Goal: Transaction & Acquisition: Book appointment/travel/reservation

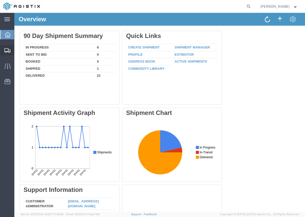
click at [0, 0] on span "Create Shipment" at bounding box center [0, 0] width 0 height 0
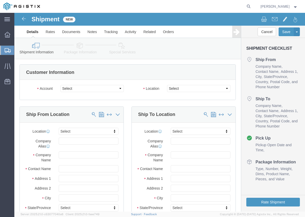
select select
click select "Select [PERSON_NAME] Manufacturing PG&E"
select select "9596"
click select "Select [PERSON_NAME] Manufacturing PG&E"
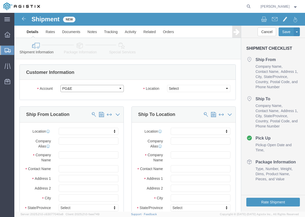
select select "PURCHORD"
select select
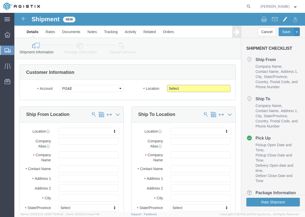
click select "Select All Others [GEOGRAPHIC_DATA] [GEOGRAPHIC_DATA] [GEOGRAPHIC_DATA] [GEOGRA…"
select select "23082"
click select "Select All Others [GEOGRAPHIC_DATA] [GEOGRAPHIC_DATA] [GEOGRAPHIC_DATA] [GEOGRA…"
click div "Location My Profile Location (OBSOLETE) [PERSON_NAME] SC - GC TRAILER (OBSOLETE…"
click input "text"
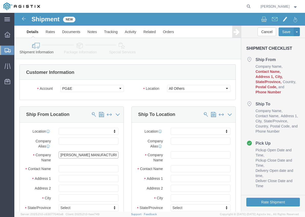
type input "[PERSON_NAME] MANUFACTURING"
type input "[PERSON_NAME]"
type input "[STREET_ADDRESS]"
select select
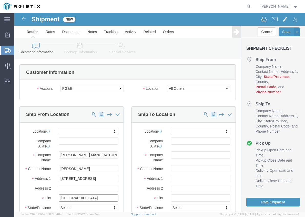
type input "[GEOGRAPHIC_DATA]"
select select
type input "M"
type input "MI"
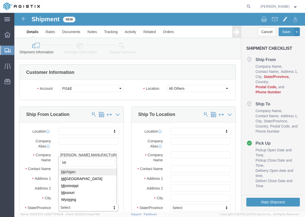
type input "MI"
select select
select select "MI"
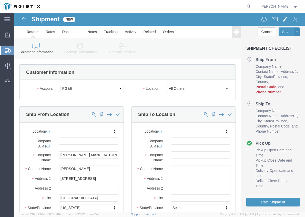
click div "[STREET_ADDRESS]"
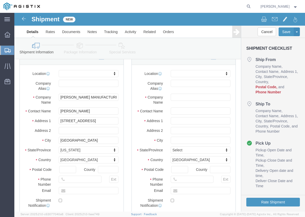
scroll to position [70, 0]
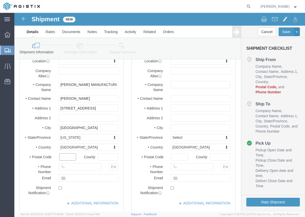
click input "text"
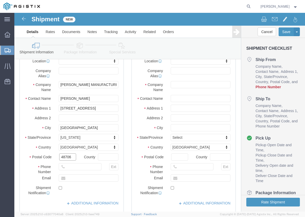
type input "48706"
select select
click input "text"
type input "9896860350"
click div "Ship To Location Location My Profile Location (OBSOLETE) [GEOGRAPHIC_DATA] SC -…"
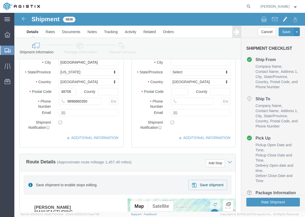
scroll to position [35, 0]
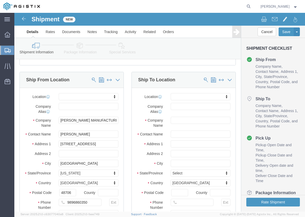
click div "Company Name"
click input "text"
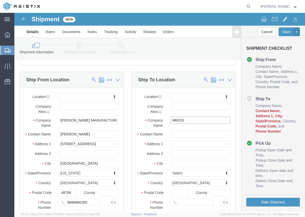
type input "MROIS"
type input "PACIFIC GAS & ELE"
click input "text"
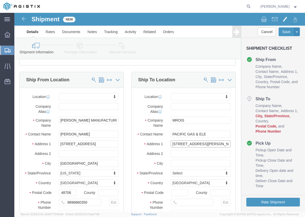
type input "[STREET_ADDRESS][PERSON_NAME]"
select select
type input "STOCKTON"
select select
type input "C"
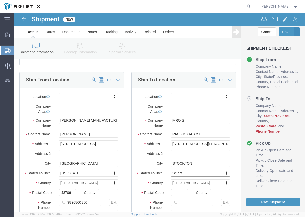
type input "C"
type input "CA"
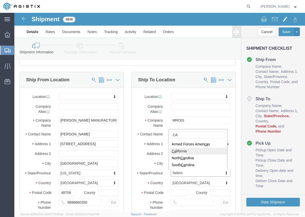
select select
select select "CA"
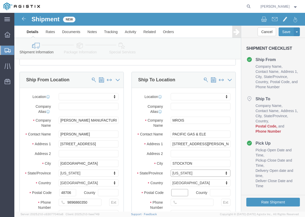
click input "Postal Code"
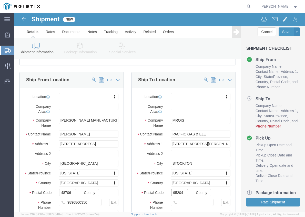
type input "95204"
select select
click input "text"
type input "7077478420"
click label "Country"
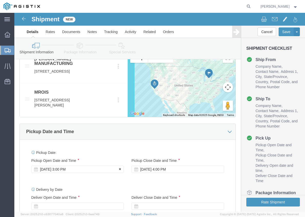
click div "[DATE] 3:00 PM"
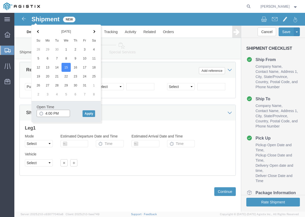
type input "4:00 PM"
click div "Open Time 4:00 PM [DATE] 3:00 PM - [DATE] 3:00 PM Cancel Apply"
click button "Apply"
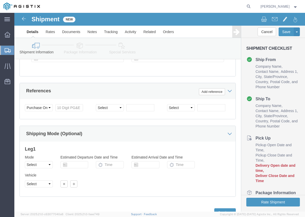
scroll to position [387, 0]
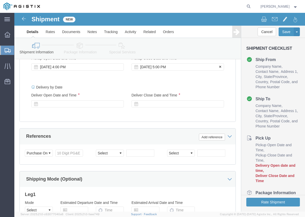
click div "[DATE] 5:00 PM"
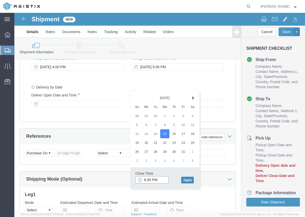
type input "6:00 PM"
click button "Apply"
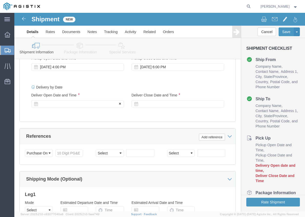
click div
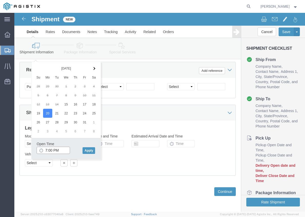
click input "7:00 PM"
type input "7:00 AM"
click button "Apply"
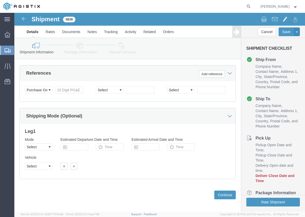
scroll to position [404, 0]
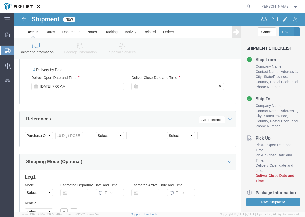
click div
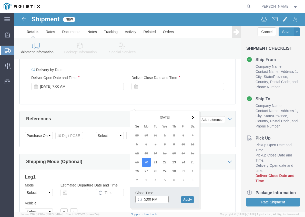
type input "5:00 PM"
click button "Apply"
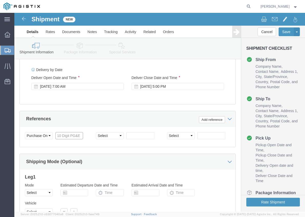
click input "text"
type input "3501416527"
click div "References Add reference"
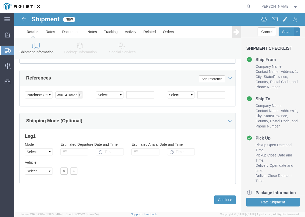
scroll to position [473, 0]
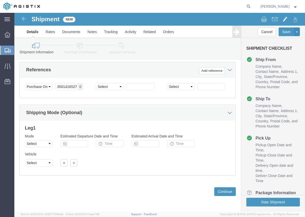
click div "Previous Continue"
click button "Continue"
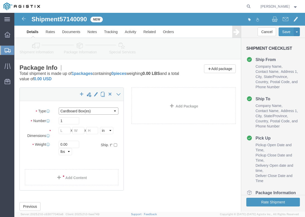
click select "Select Bulk Bundle(s) Cardboard Box(es) Carton(s) Crate(s) Drum(s) (Fiberboard)…"
select select "PSNS"
click select "Select Bulk Bundle(s) Cardboard Box(es) Carton(s) Crate(s) Drum(s) (Fiberboard)…"
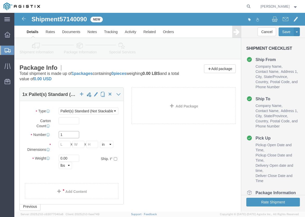
click input "1"
drag, startPoint x: 54, startPoint y: 121, endPoint x: 48, endPoint y: 122, distance: 6.2
click input "1"
type input "5"
type input "48"
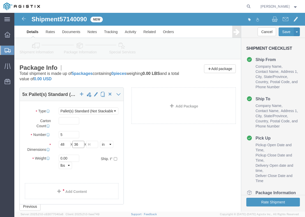
type input "36"
type input "26"
drag, startPoint x: 57, startPoint y: 143, endPoint x: 1, endPoint y: 152, distance: 56.9
click div "Please fix the following errors Customer Information Account Select [PERSON_NAM…"
type input "13515"
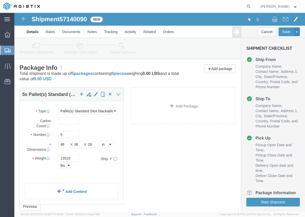
click link "Add Content"
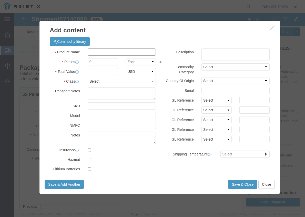
click input "text"
type input "STEEL FALNGES"
type input "1"
drag, startPoint x: 82, startPoint y: 51, endPoint x: 55, endPoint y: 52, distance: 26.5
click div "Pieces 1 Select Bag Barrels 100Board Feet Bottle Box Blister Pack Carats Can Ca…"
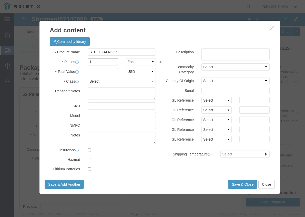
click input "1"
type input "65"
type input "3"
type input "38718.68"
click select "Select 50 55 60 65 70 85 92.5 100 125 175 250 300 400"
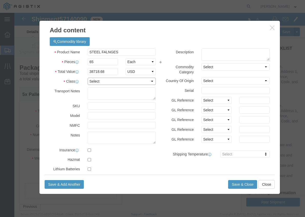
select select "50"
click select "Select 50 55 60 65 70 85 92.5 100 125 175 250 300 400"
click label "Country Of Origin"
click button "Save & Close"
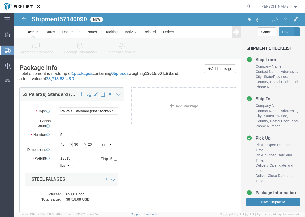
click button "Rate Shipment"
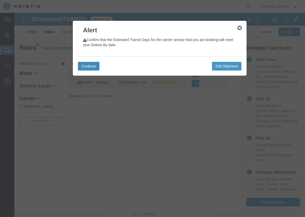
click at [91, 66] on button "Continue" at bounding box center [89, 66] width 22 height 9
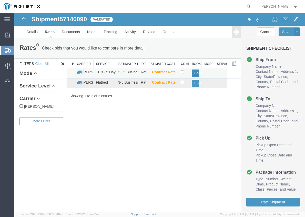
click at [195, 72] on button "Book" at bounding box center [195, 73] width 7 height 7
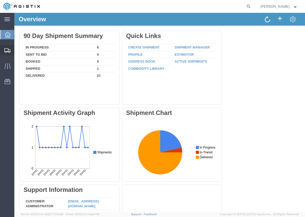
click at [0, 0] on span "Shipment Manager" at bounding box center [0, 0] width 0 height 0
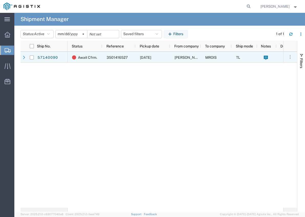
click at [205, 58] on div "MROIS" at bounding box center [216, 57] width 31 height 11
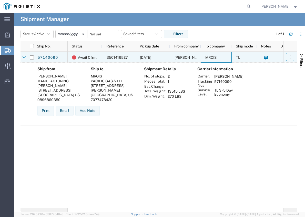
click at [291, 58] on icon "button" at bounding box center [290, 56] width 5 height 5
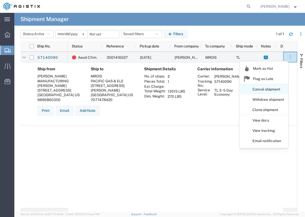
click at [265, 91] on link "Cancel shipment" at bounding box center [264, 89] width 49 height 9
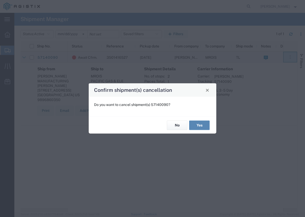
click at [200, 124] on button "Yes" at bounding box center [199, 125] width 21 height 9
